Goal: Information Seeking & Learning: Find specific fact

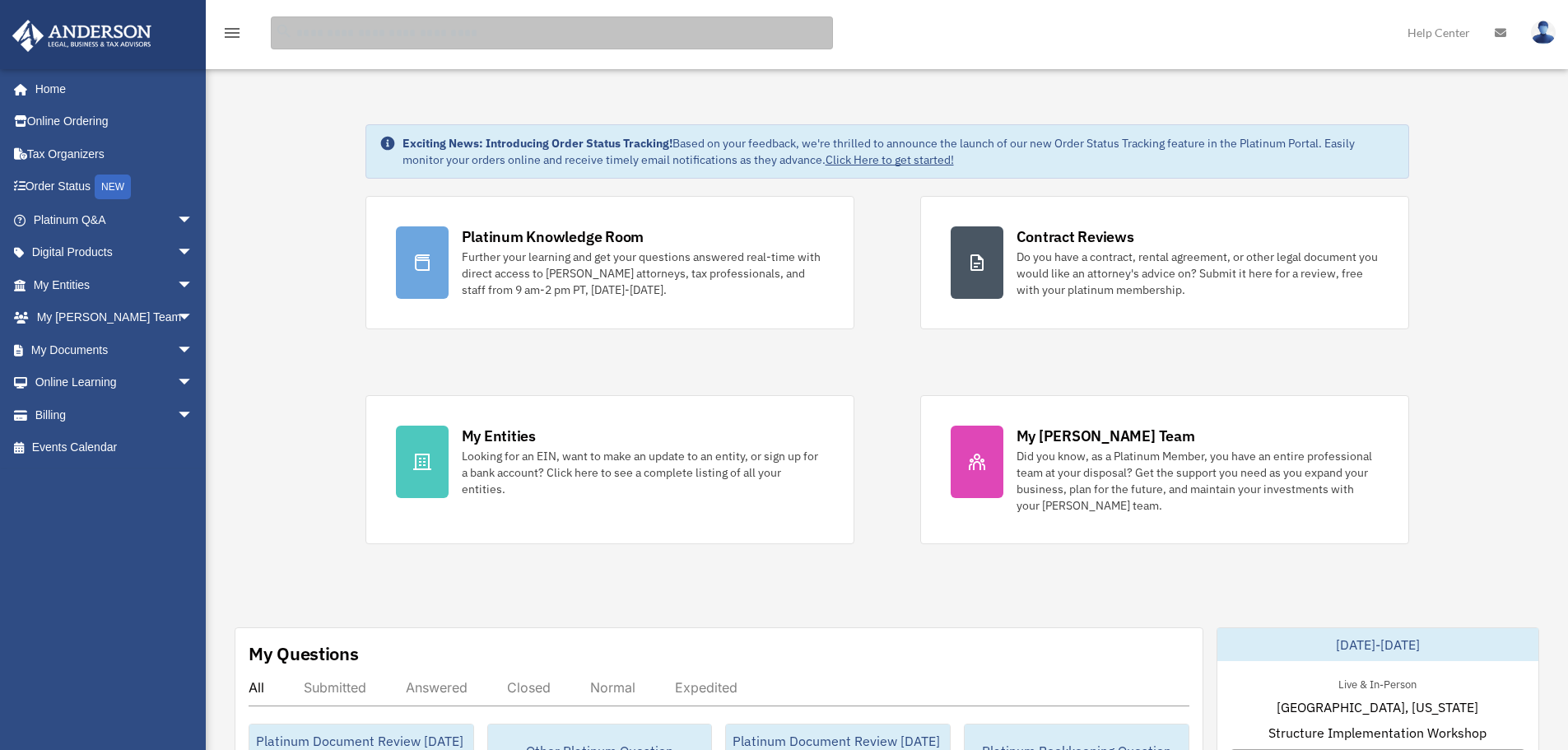
click at [529, 32] on input "search" at bounding box center [552, 33] width 562 height 33
type input "**********"
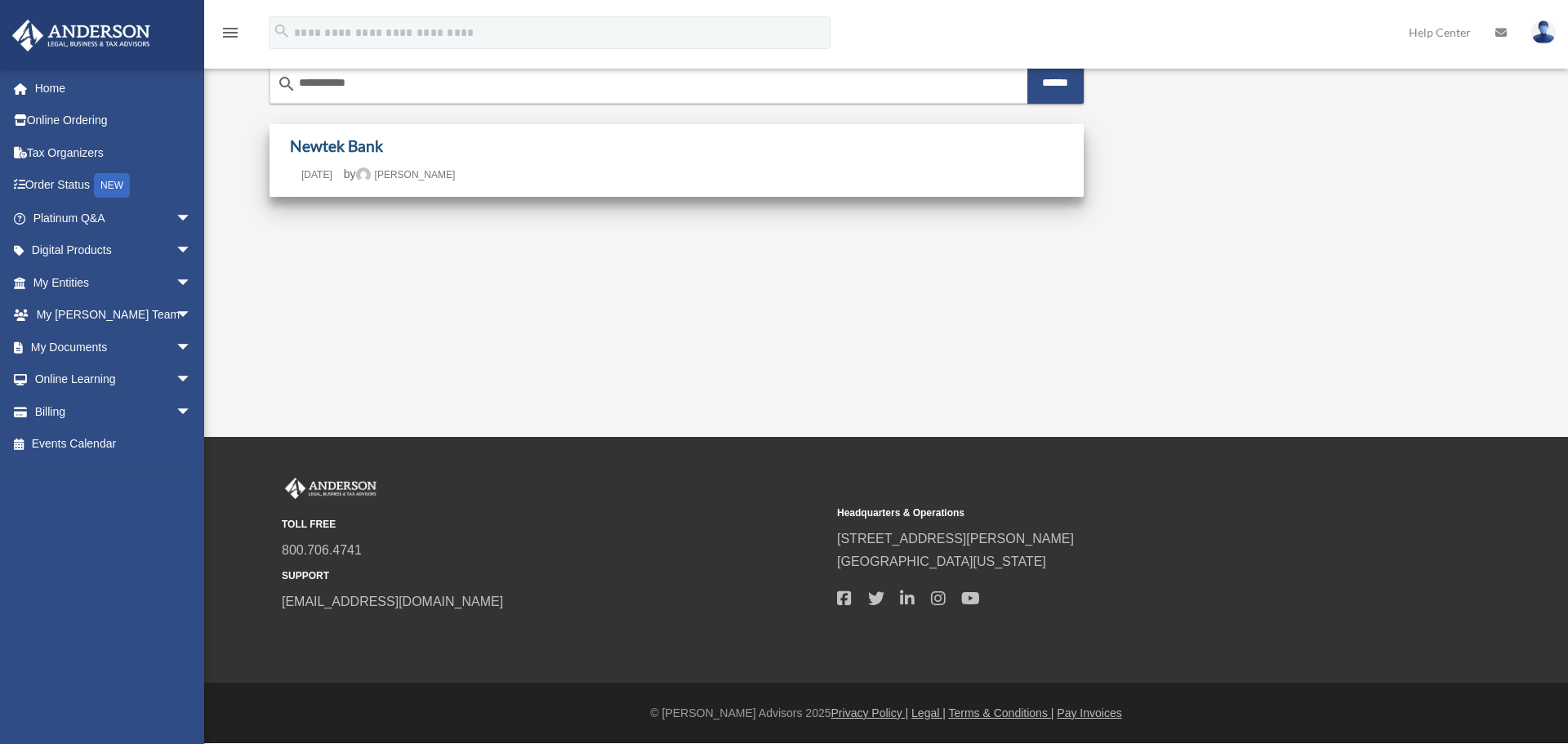
click at [346, 145] on link "Newtek Bank" at bounding box center [336, 146] width 93 height 19
